Goal: Task Accomplishment & Management: Use online tool/utility

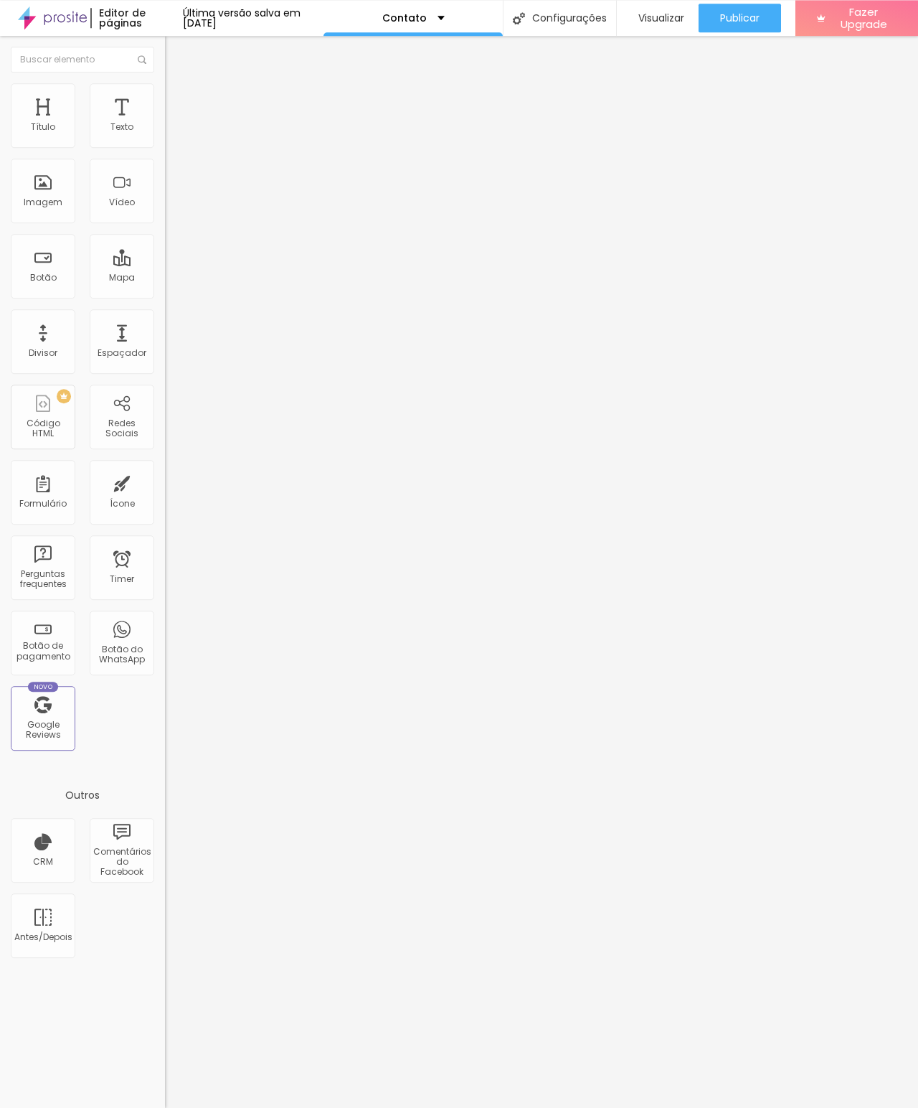
scroll to position [72, 0]
click at [126, 271] on div "Mapa" at bounding box center [122, 266] width 65 height 65
click at [126, 278] on div "Mapa" at bounding box center [122, 278] width 26 height 10
click at [747, 114] on link "Visualizar página" at bounding box center [714, 109] width 129 height 9
click at [585, 20] on div "Configurações" at bounding box center [574, 18] width 111 height 36
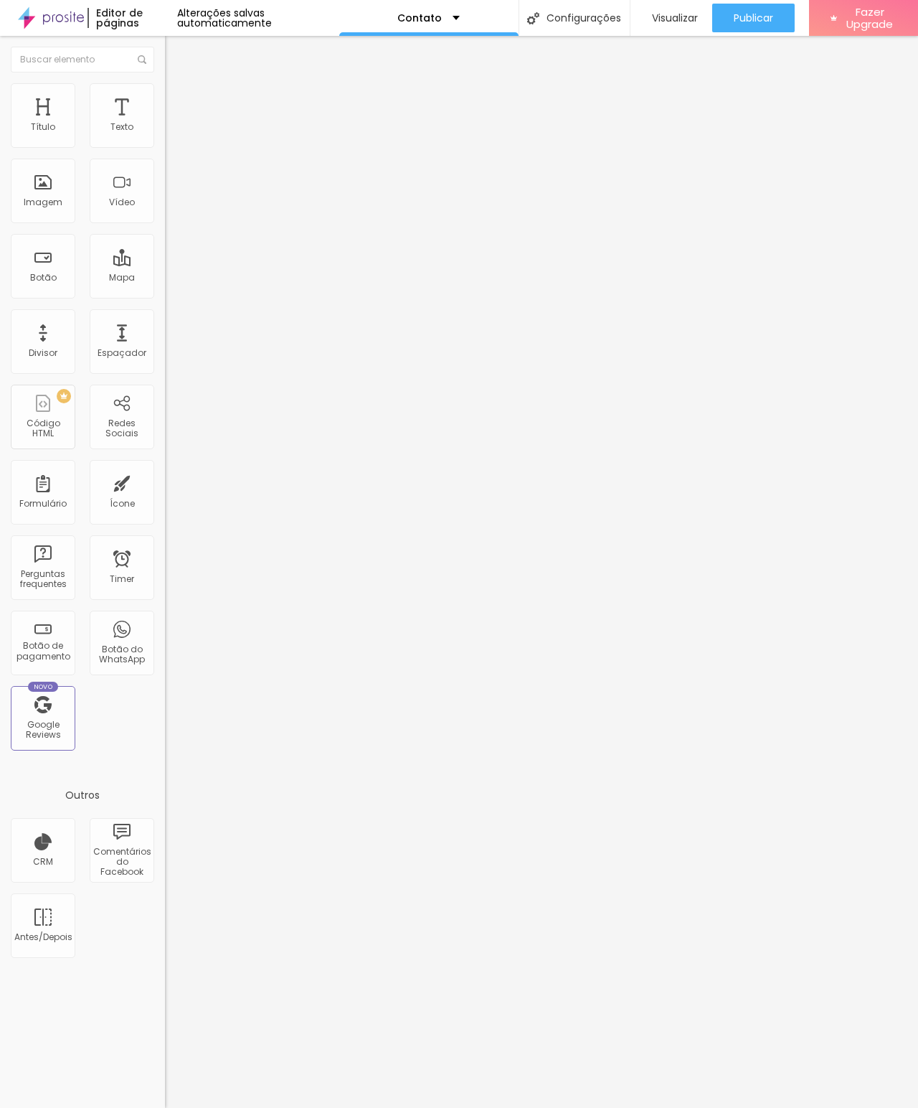
click at [455, 29] on div "Contato" at bounding box center [428, 18] width 179 height 36
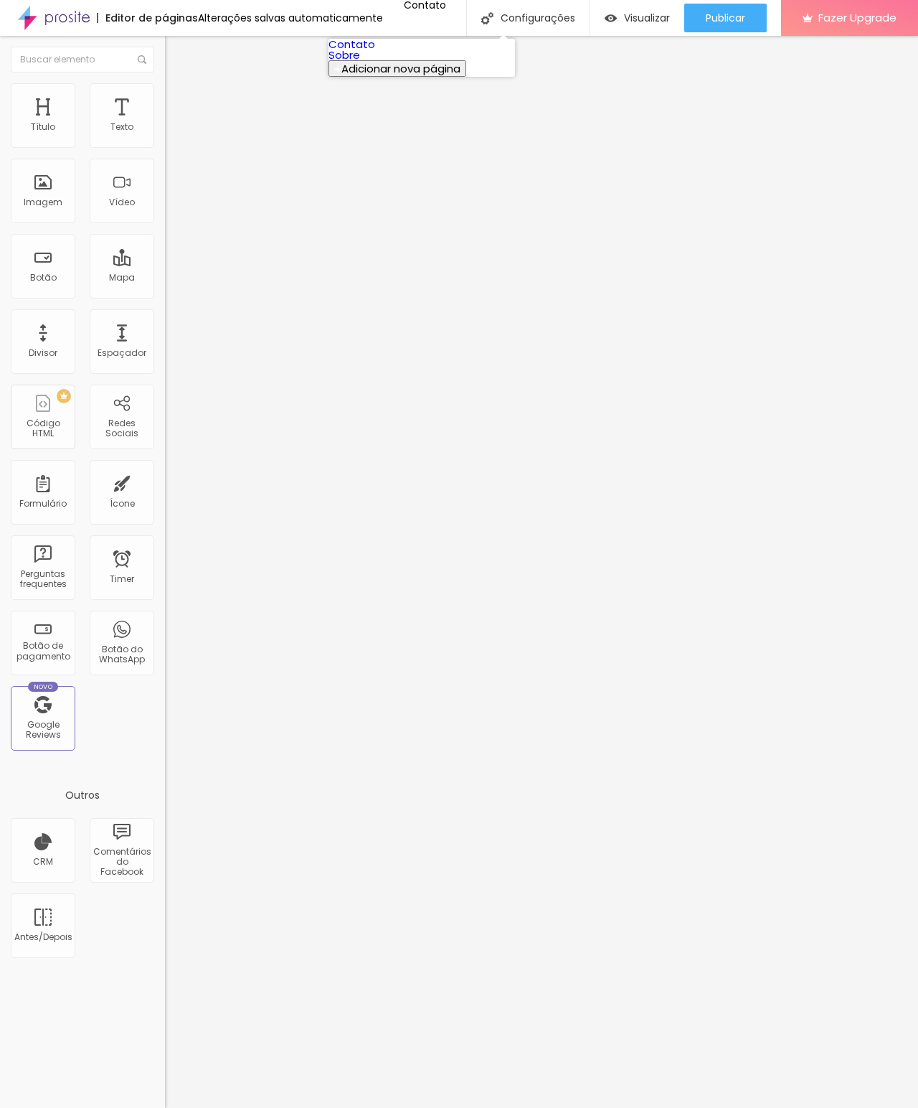
click at [375, 52] on link "Contato" at bounding box center [352, 44] width 47 height 15
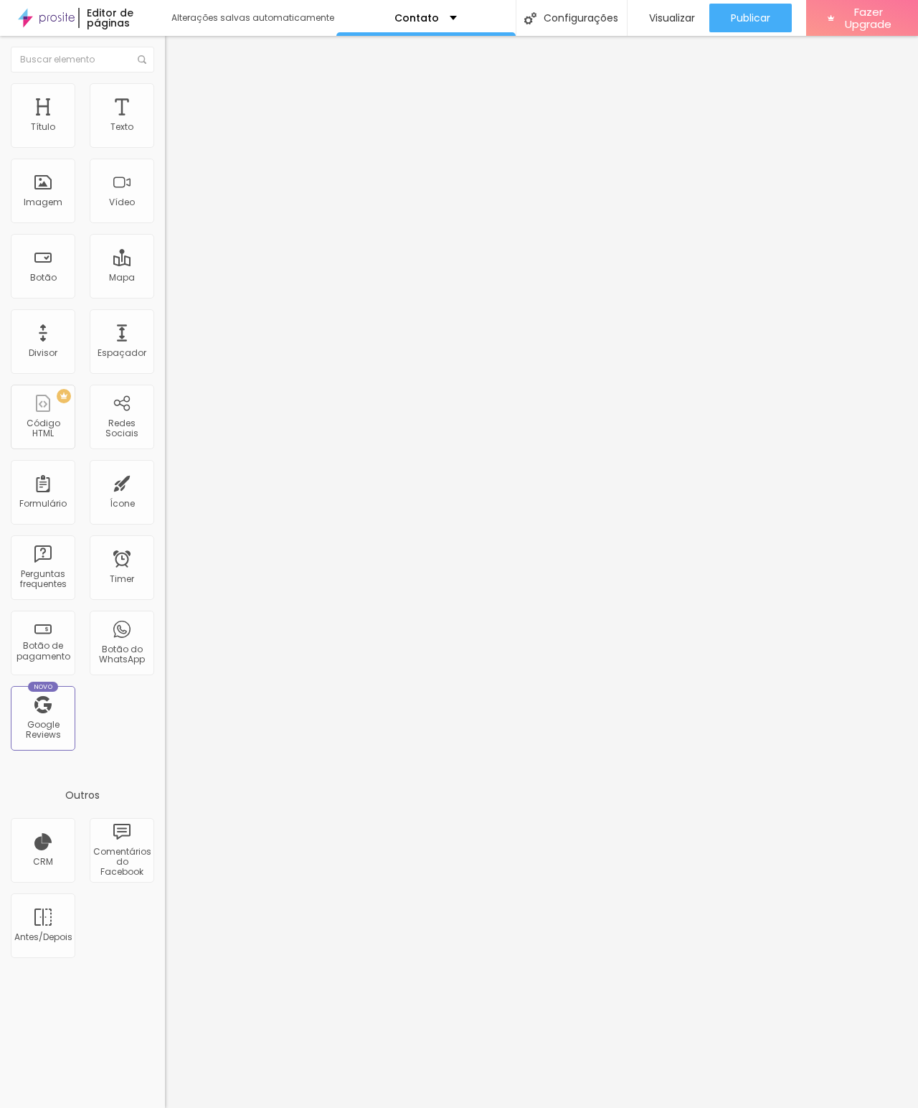
click at [122, 643] on div "Botão do WhatsApp" at bounding box center [122, 642] width 65 height 65
click at [118, 652] on div "Botão do WhatsApp" at bounding box center [121, 654] width 57 height 21
click at [126, 641] on div "Botão do WhatsApp" at bounding box center [122, 642] width 65 height 65
click at [127, 648] on div "Botão do WhatsApp" at bounding box center [121, 654] width 57 height 21
click at [770, 31] on div "Publicar" at bounding box center [750, 18] width 39 height 29
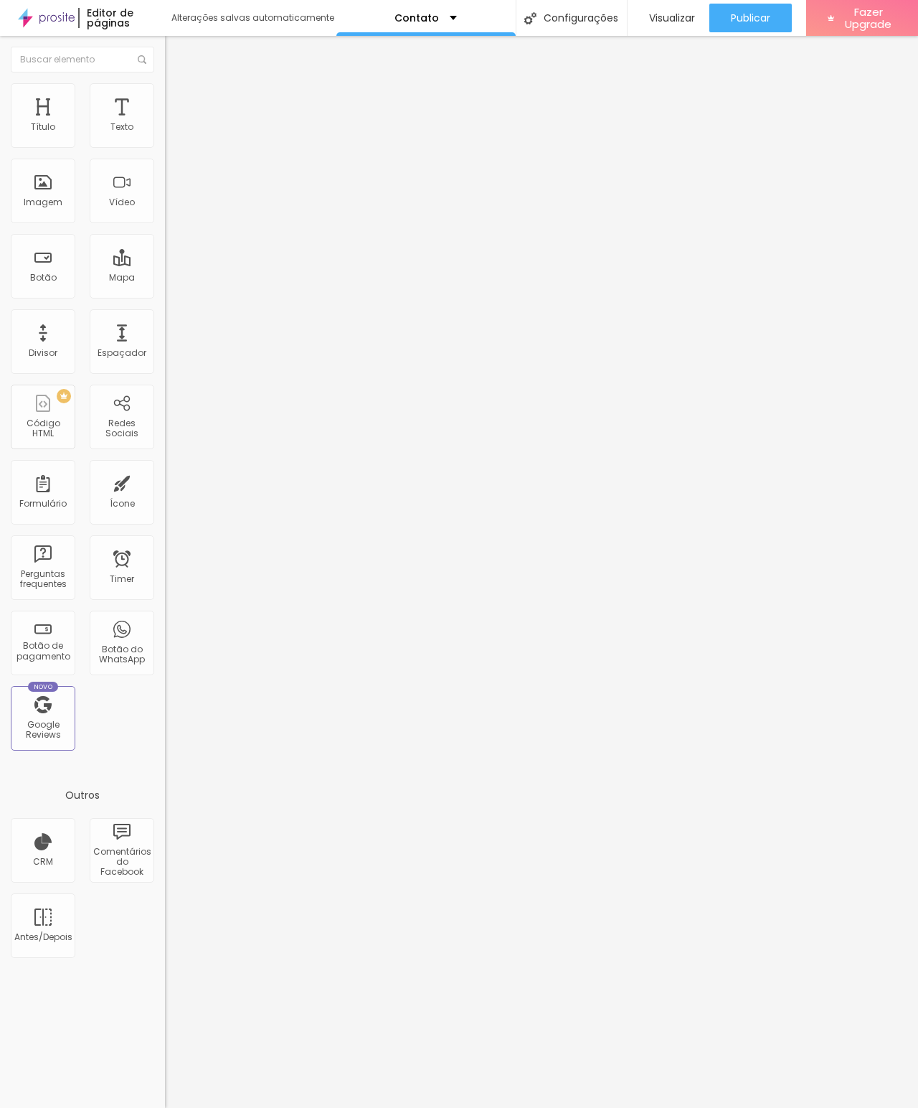
click at [577, 29] on div "Configurações" at bounding box center [571, 18] width 111 height 36
click at [713, 1107] on div at bounding box center [459, 1122] width 918 height 13
